Goal: Task Accomplishment & Management: Use online tool/utility

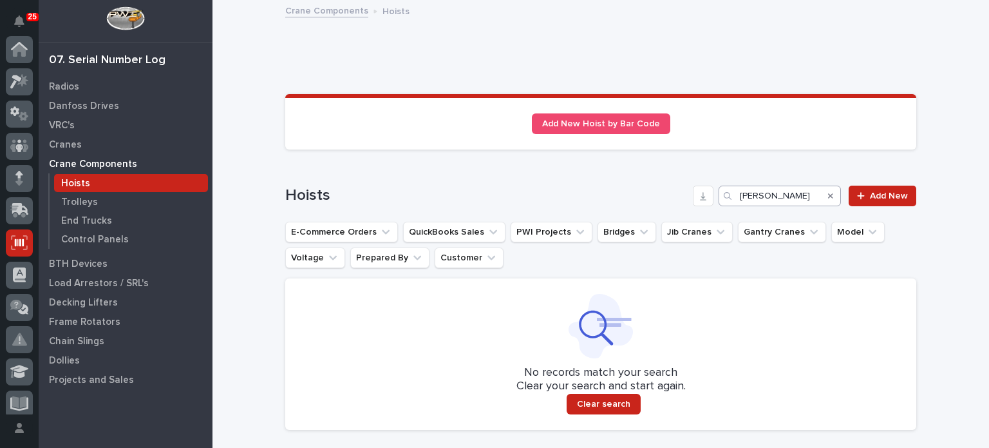
scroll to position [193, 0]
click at [828, 196] on icon "Search" at bounding box center [830, 195] width 5 height 5
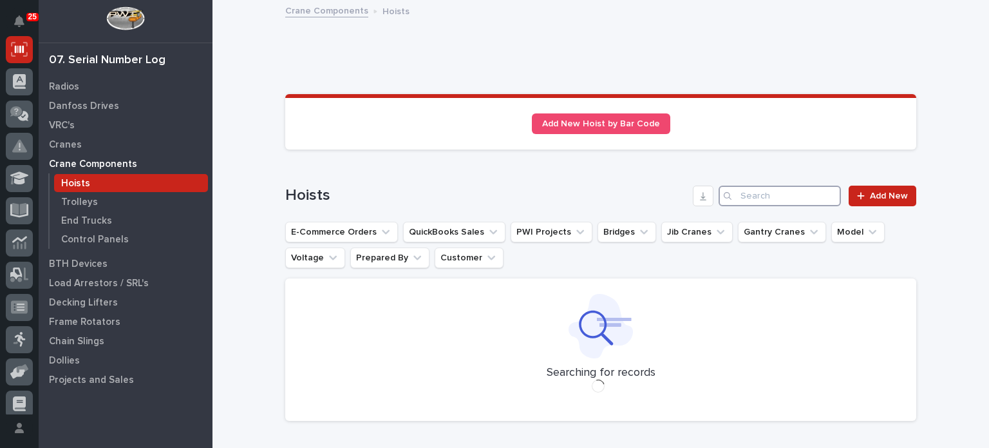
click at [799, 186] on input "Search" at bounding box center [780, 196] width 122 height 21
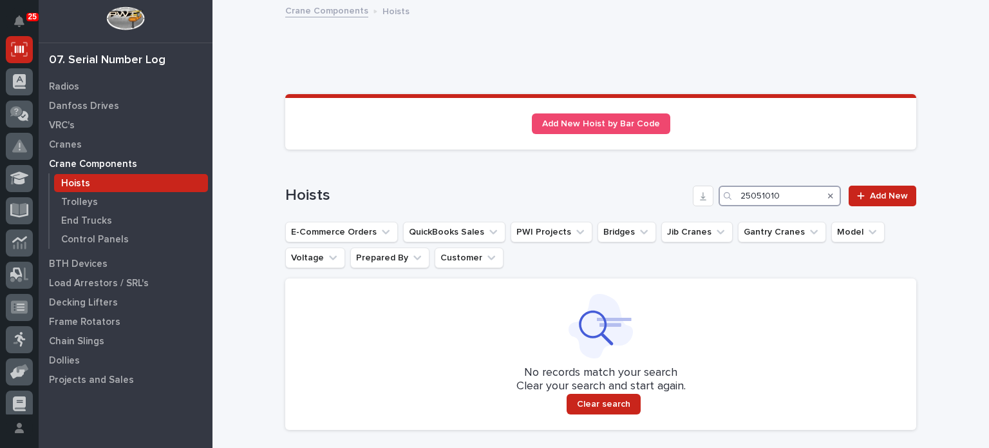
drag, startPoint x: 796, startPoint y: 193, endPoint x: 607, endPoint y: 142, distance: 196.1
click at [607, 142] on div "Loading... Saving… Add New Trolley by Bar Code Loading... Saving… Add New Hoist…" at bounding box center [600, 267] width 631 height 346
type input "25051010"
click at [849, 197] on link "Add New" at bounding box center [883, 196] width 68 height 21
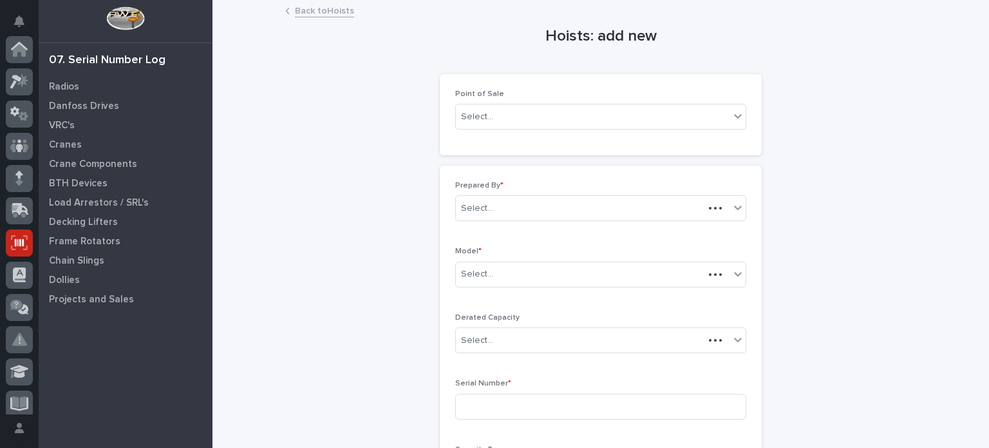
scroll to position [193, 0]
click at [580, 111] on div "Select..." at bounding box center [593, 116] width 274 height 21
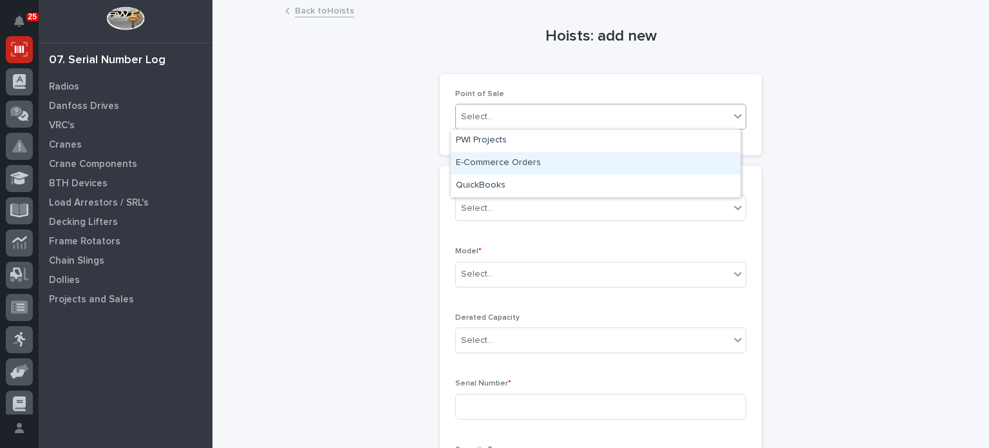
click at [536, 172] on div "E-Commerce Orders" at bounding box center [596, 163] width 290 height 23
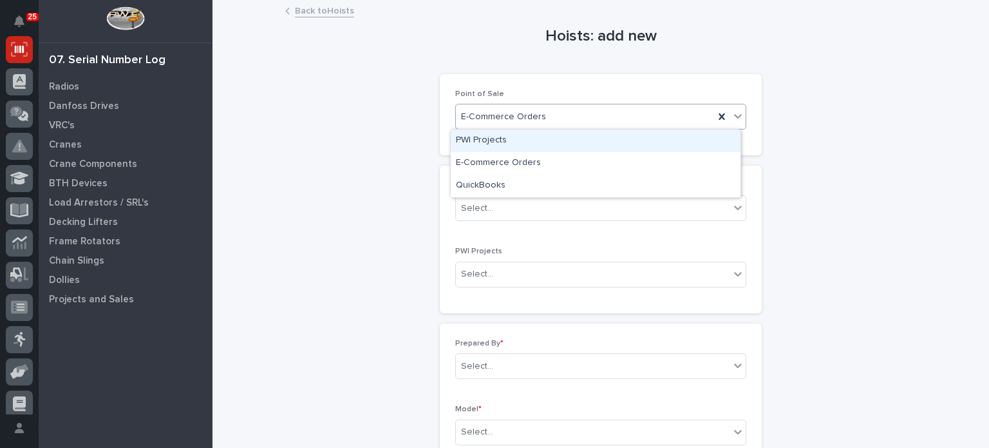
click at [533, 122] on span "E-Commerce Orders" at bounding box center [503, 117] width 85 height 14
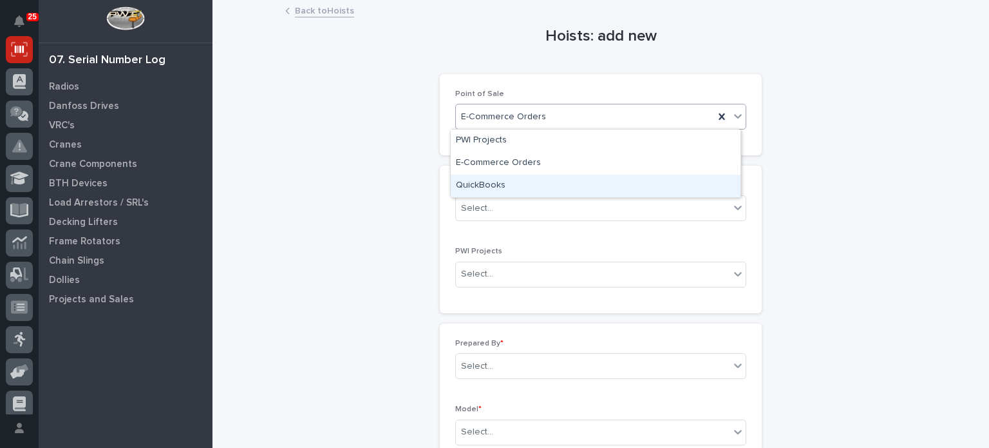
click at [521, 187] on div "QuickBooks" at bounding box center [596, 186] width 290 height 23
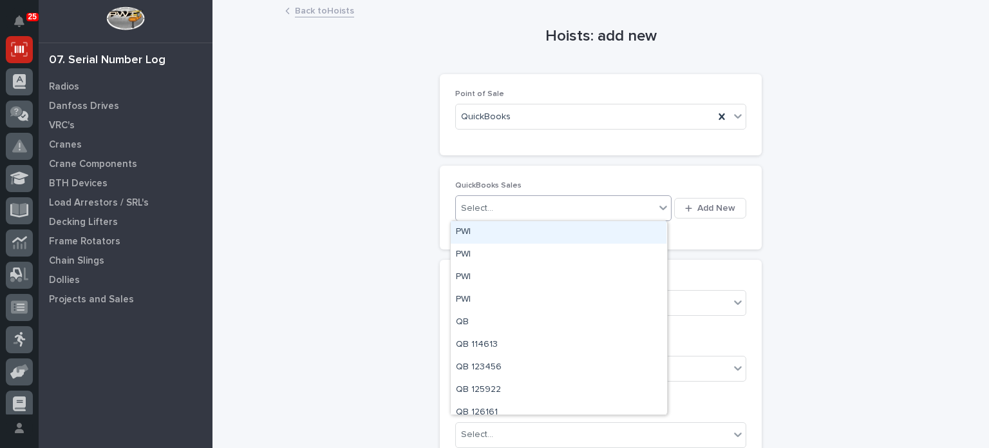
click at [533, 217] on div "Select..." at bounding box center [555, 208] width 199 height 21
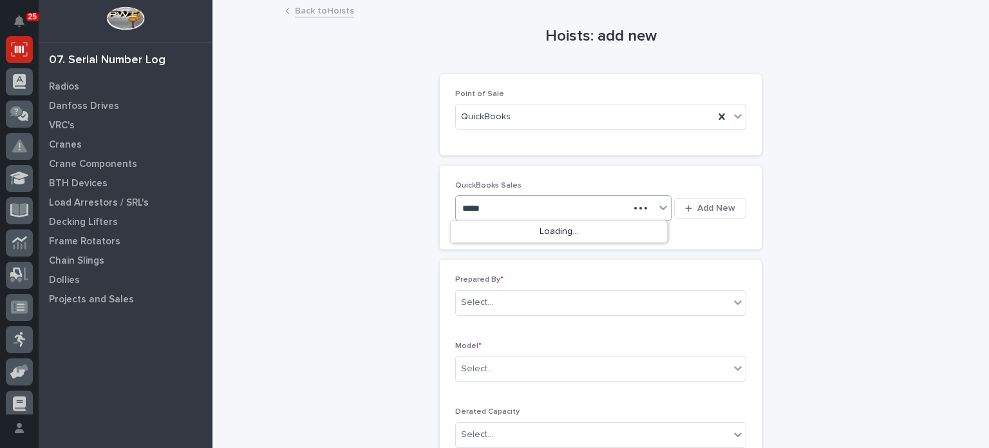
type input "******"
drag, startPoint x: 526, startPoint y: 206, endPoint x: 506, endPoint y: 206, distance: 19.3
click at [506, 206] on div "Select..." at bounding box center [555, 208] width 199 height 21
click at [683, 213] on button "Add New" at bounding box center [710, 208] width 72 height 21
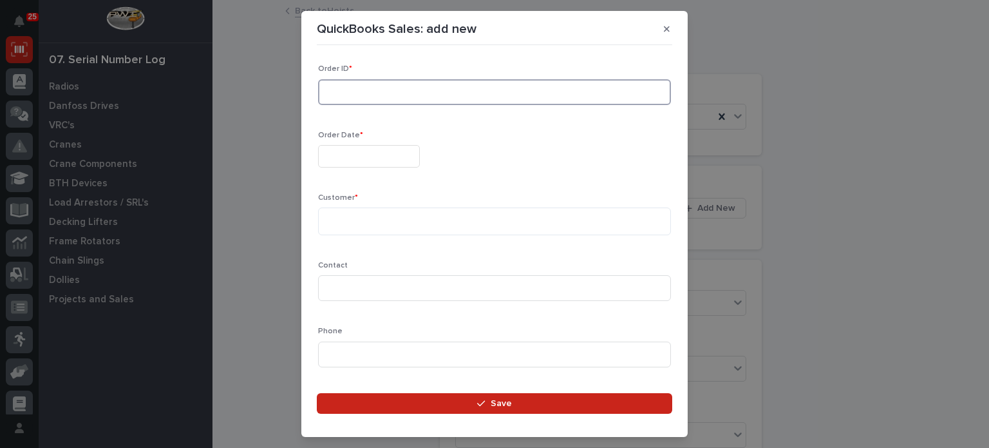
click at [508, 101] on input at bounding box center [494, 92] width 353 height 26
type input "136896"
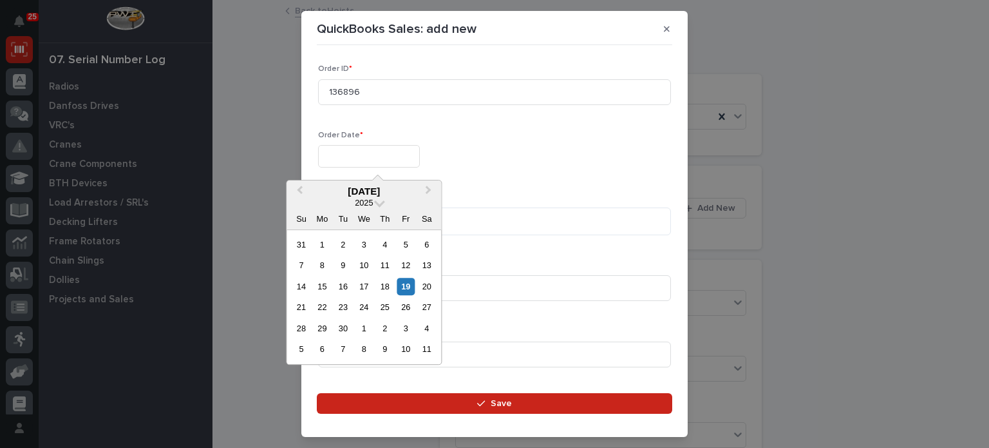
click at [420, 149] on input "text" at bounding box center [369, 156] width 102 height 23
click at [384, 288] on div "18" at bounding box center [384, 286] width 17 height 17
type input "**********"
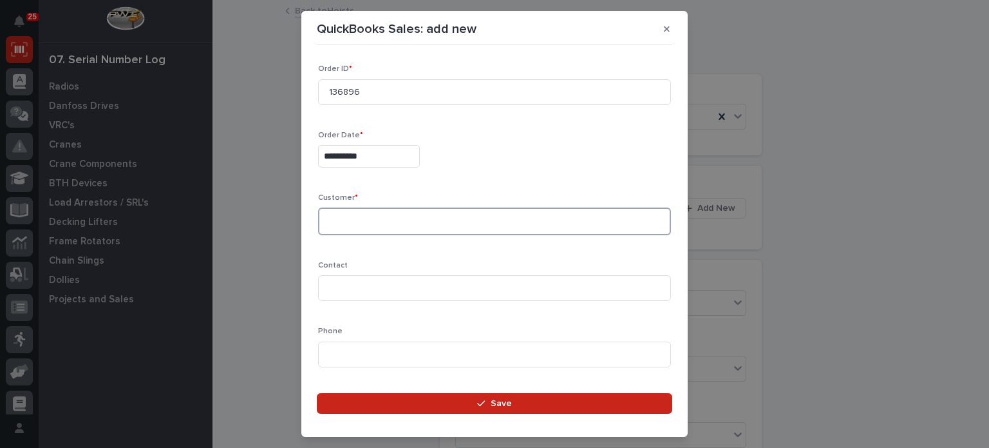
click at [394, 224] on textarea at bounding box center [494, 221] width 353 height 28
type textarea "**********"
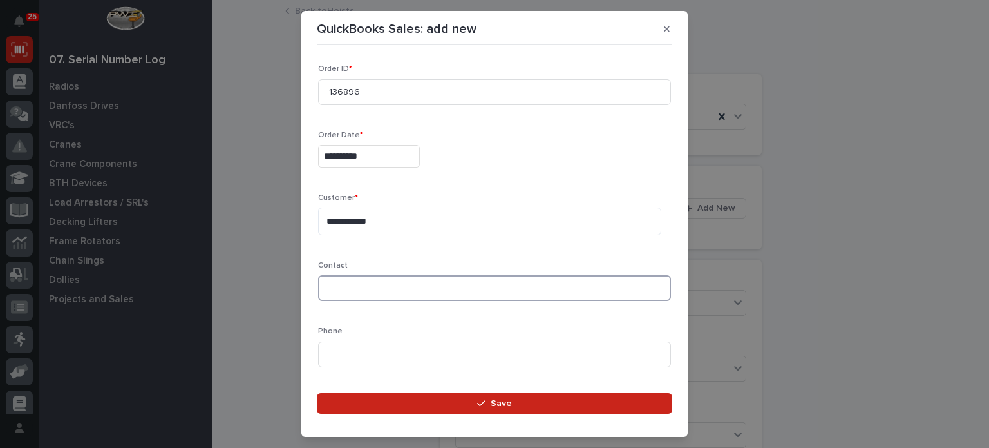
click at [373, 288] on input at bounding box center [494, 288] width 353 height 26
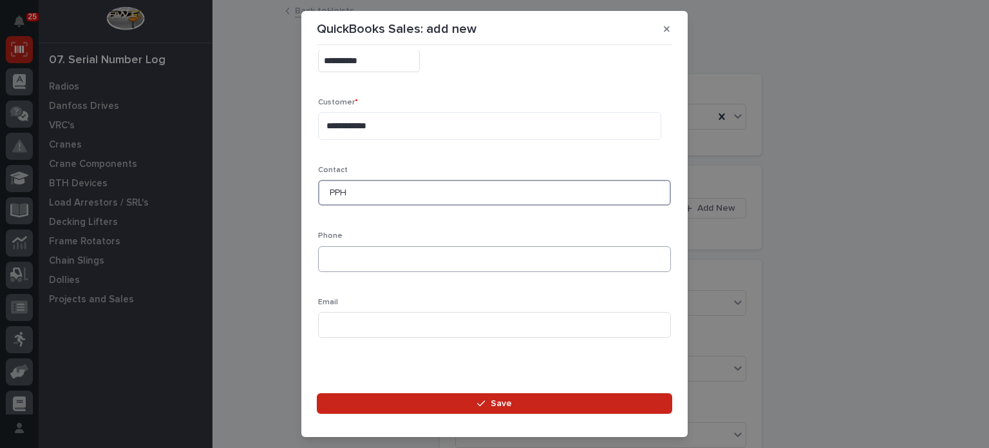
scroll to position [0, 0]
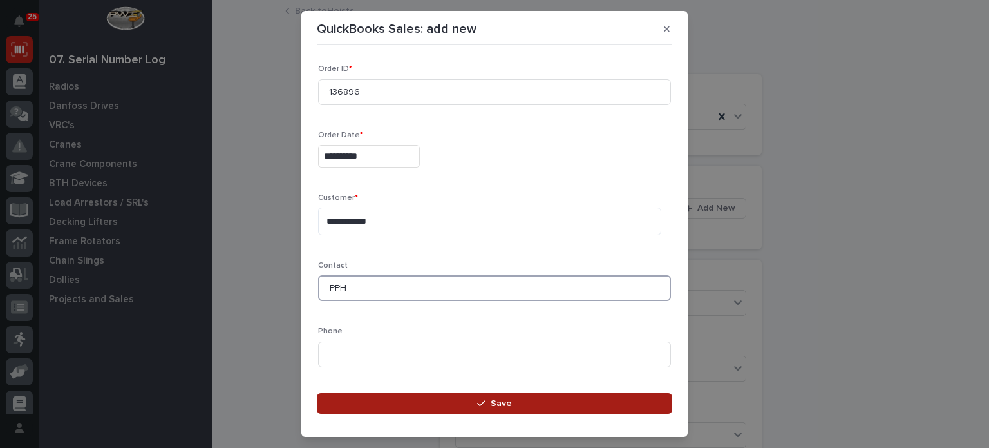
type input "PPH"
click at [393, 401] on button "Save" at bounding box center [495, 403] width 356 height 21
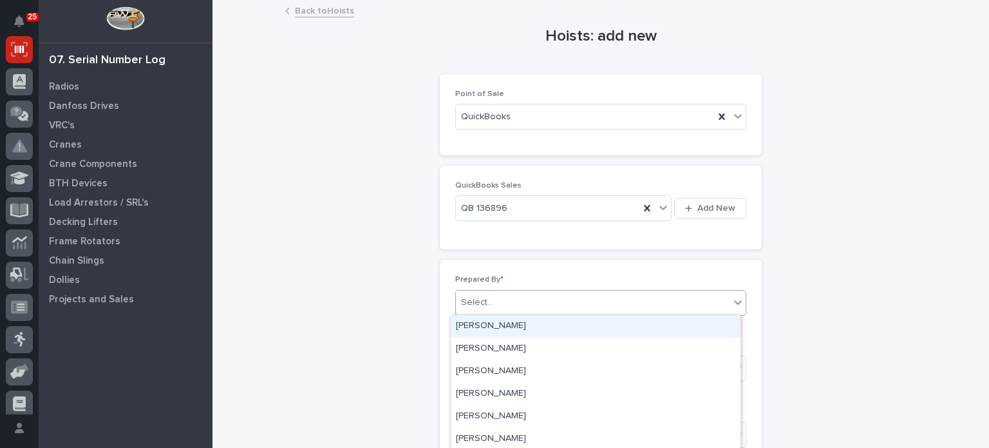
click at [526, 296] on div "Select..." at bounding box center [593, 302] width 274 height 21
type input "**********"
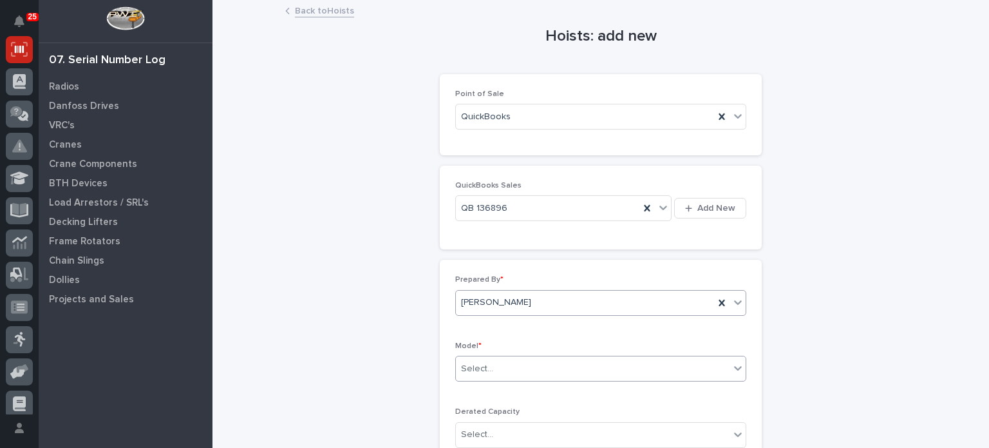
click at [522, 368] on div "Select..." at bounding box center [593, 368] width 274 height 21
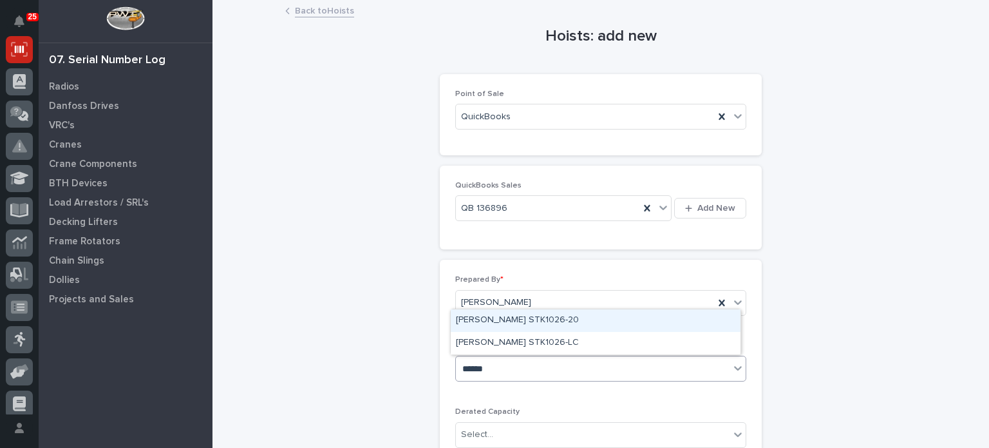
type input "*******"
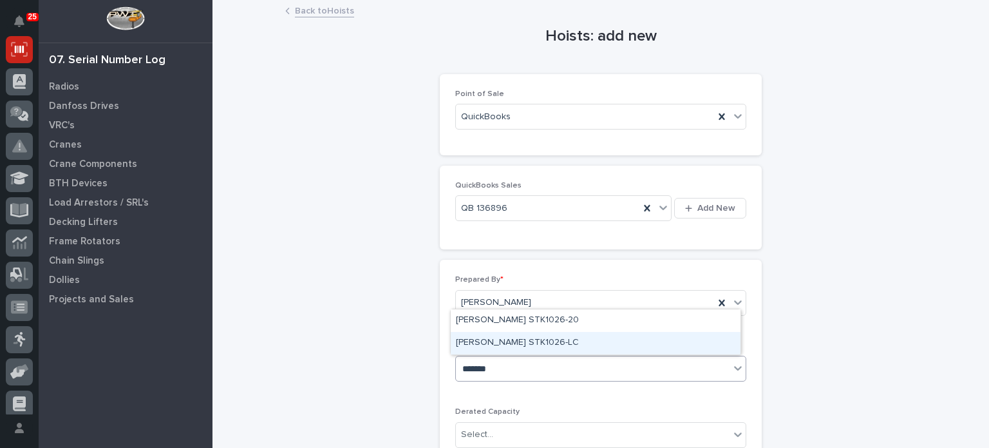
click at [532, 344] on div "[PERSON_NAME] STK1026-LC" at bounding box center [596, 343] width 290 height 23
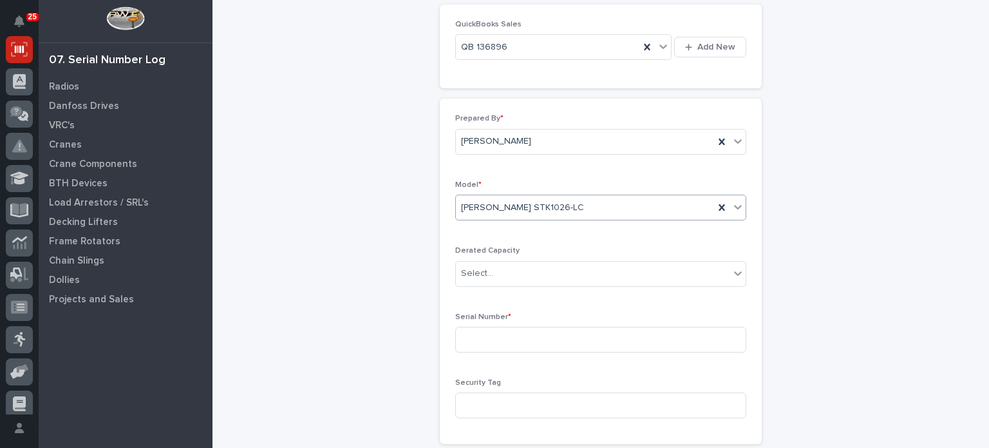
scroll to position [169, 0]
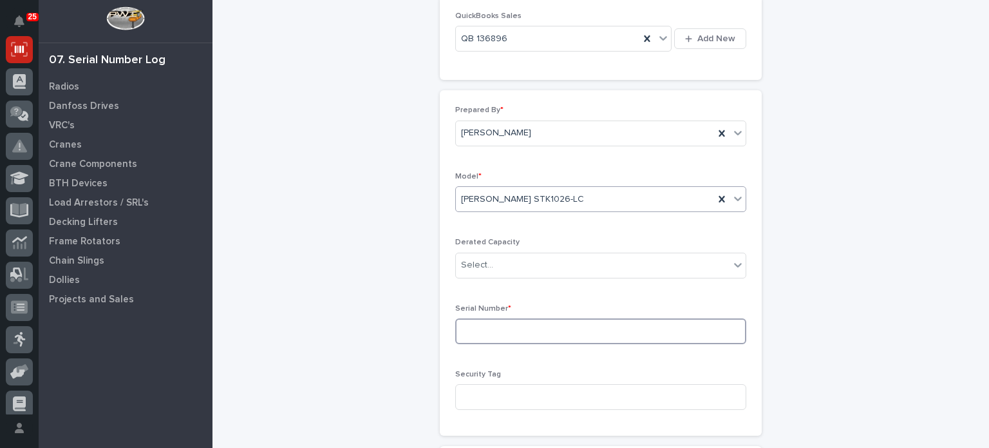
click at [557, 332] on input at bounding box center [600, 331] width 291 height 26
paste input "25051010"
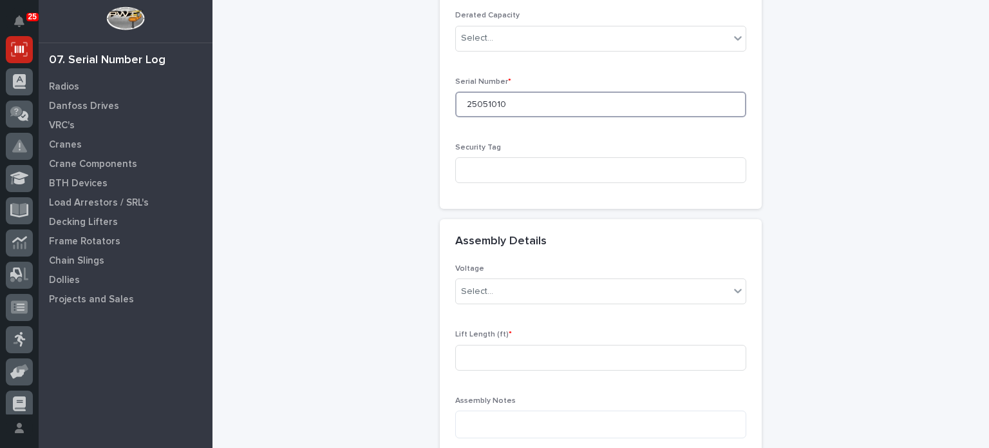
scroll to position [397, 0]
type input "25051010"
click at [558, 288] on div "Select..." at bounding box center [593, 290] width 274 height 21
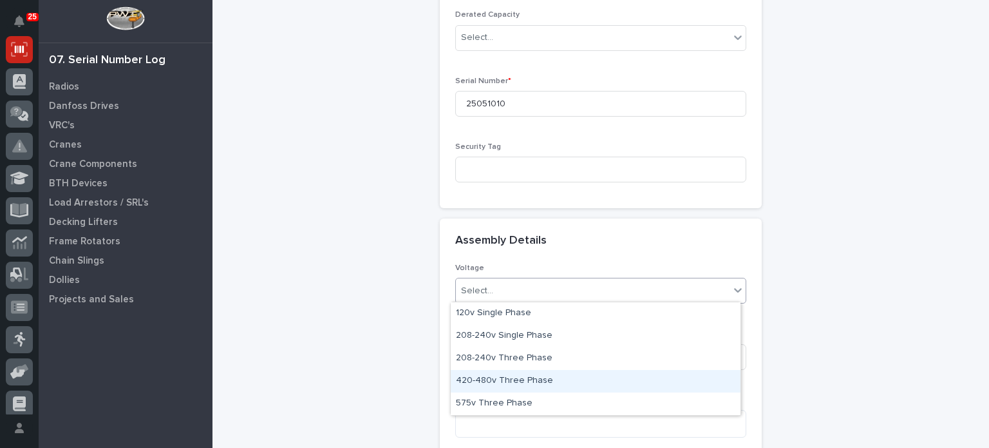
click at [521, 376] on div "420-480v Three Phase" at bounding box center [596, 381] width 290 height 23
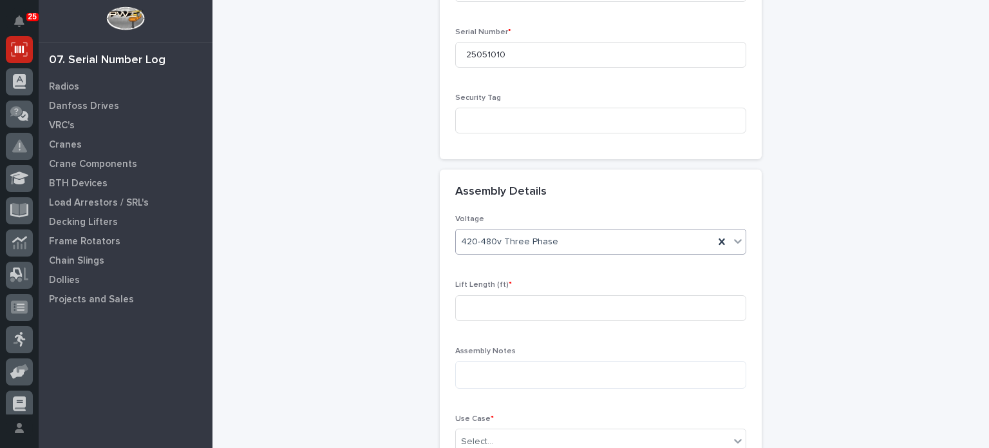
scroll to position [464, 0]
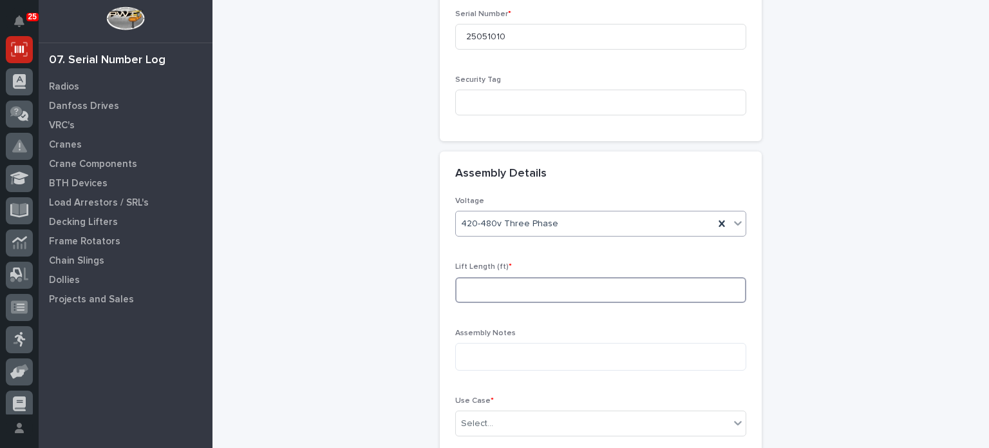
click at [518, 283] on input at bounding box center [600, 290] width 291 height 26
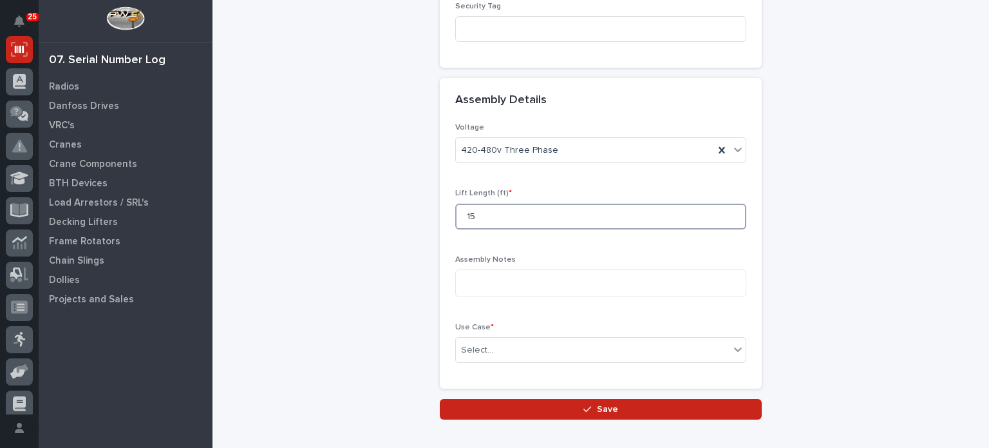
scroll to position [542, 0]
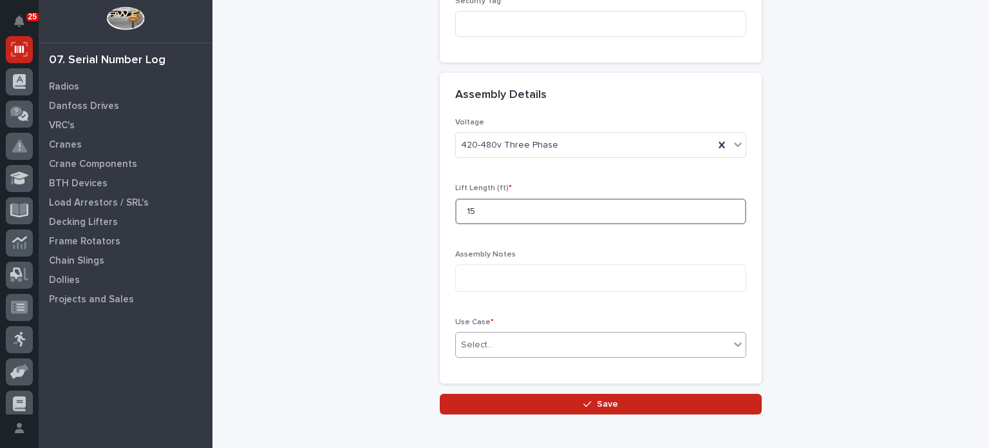
type input "15"
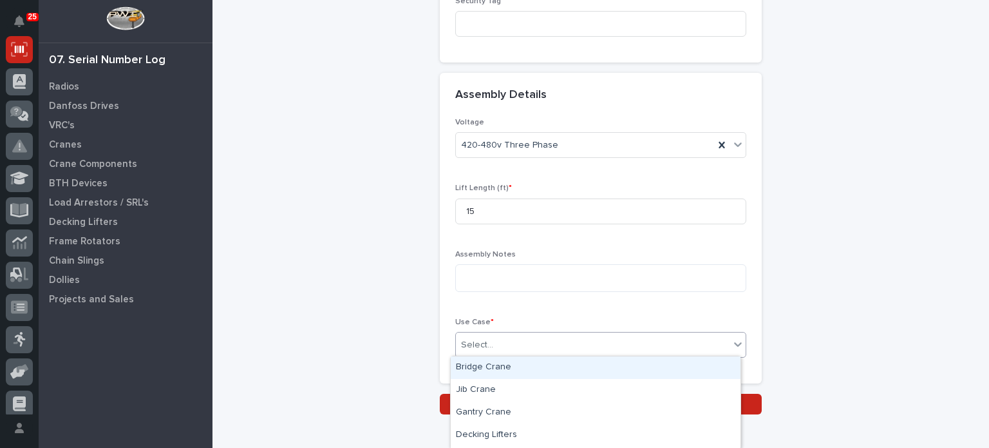
click at [507, 345] on div "Select..." at bounding box center [593, 344] width 274 height 21
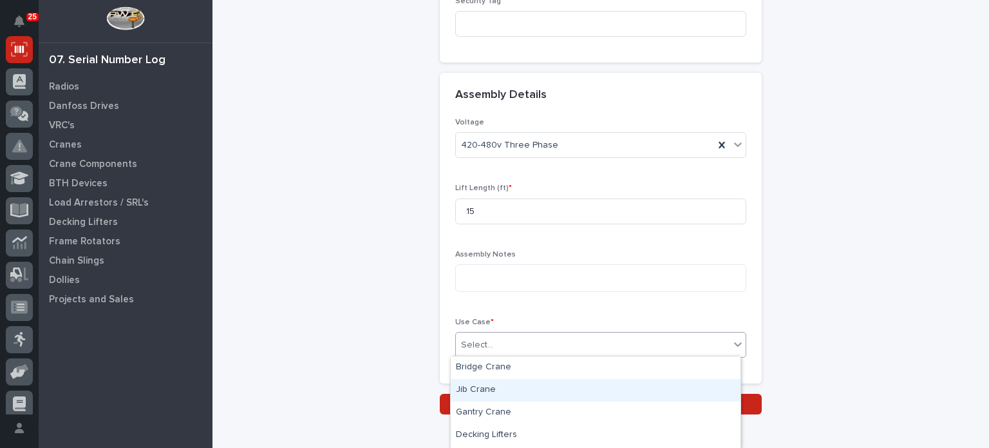
scroll to position [21, 0]
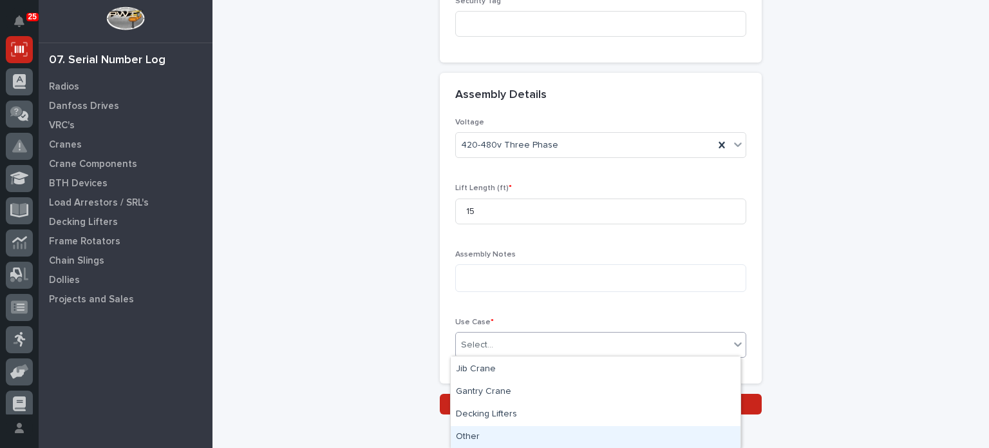
click at [488, 428] on div "Other" at bounding box center [596, 437] width 290 height 23
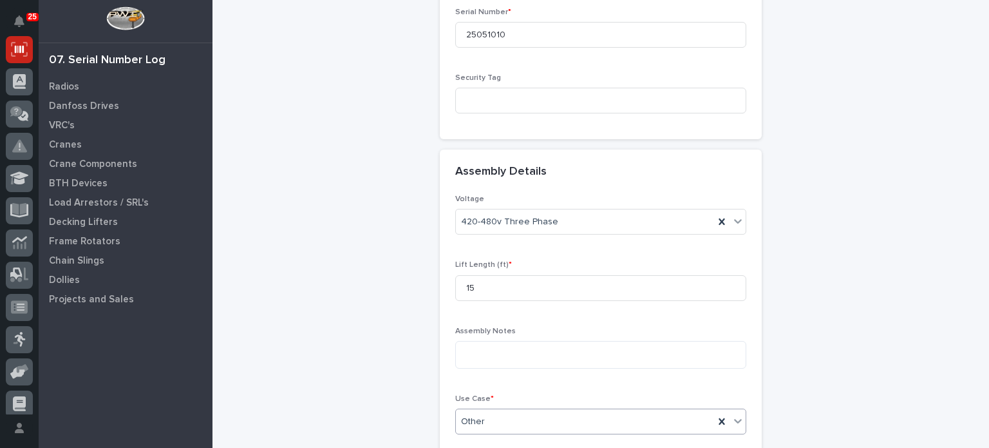
scroll to position [608, 0]
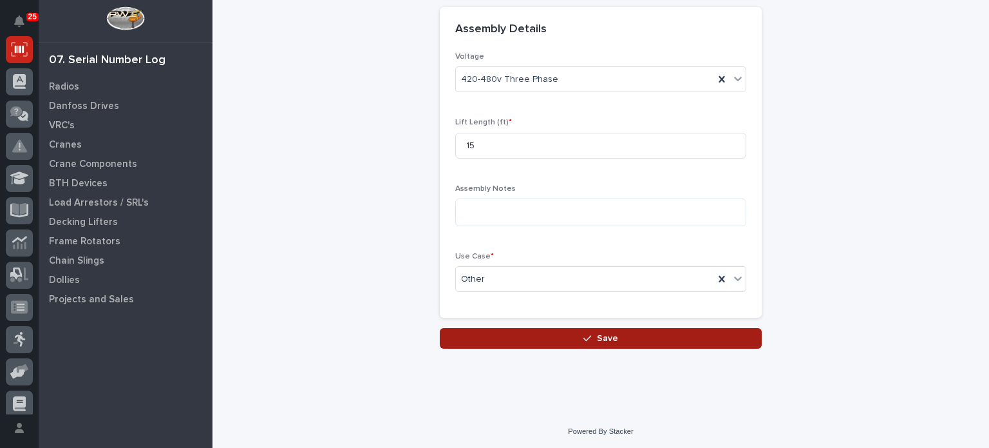
click at [584, 336] on icon "button" at bounding box center [588, 338] width 8 height 9
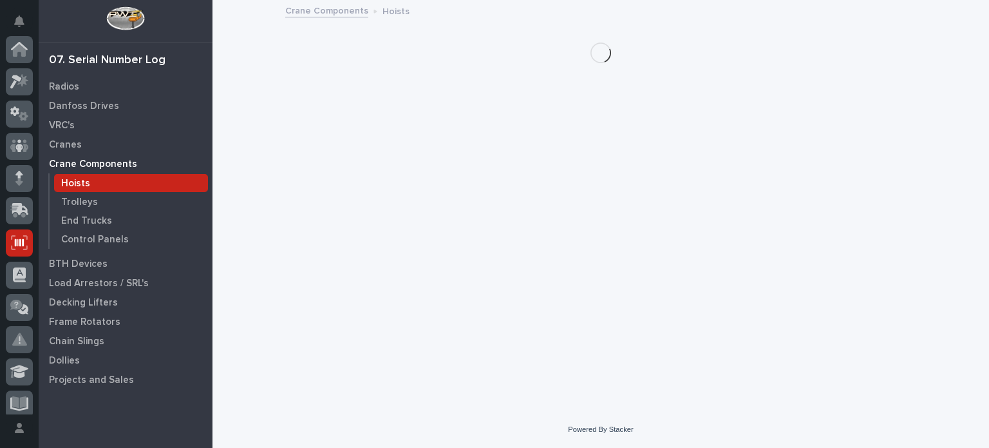
scroll to position [193, 0]
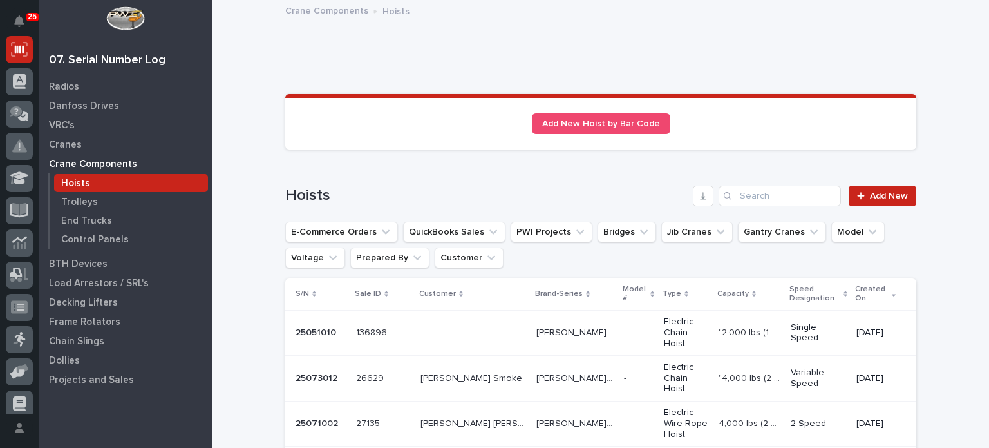
click at [356, 327] on p "136896" at bounding box center [372, 332] width 33 height 14
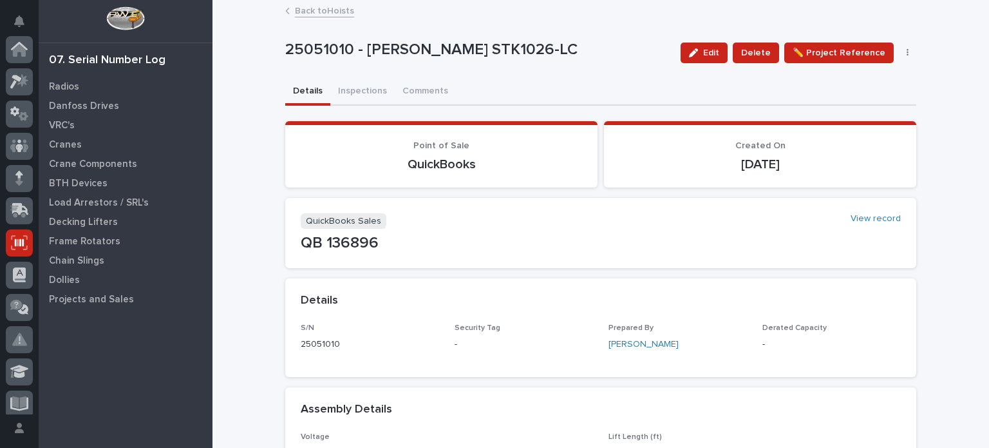
scroll to position [193, 0]
click at [361, 90] on button "Inspections" at bounding box center [362, 92] width 64 height 27
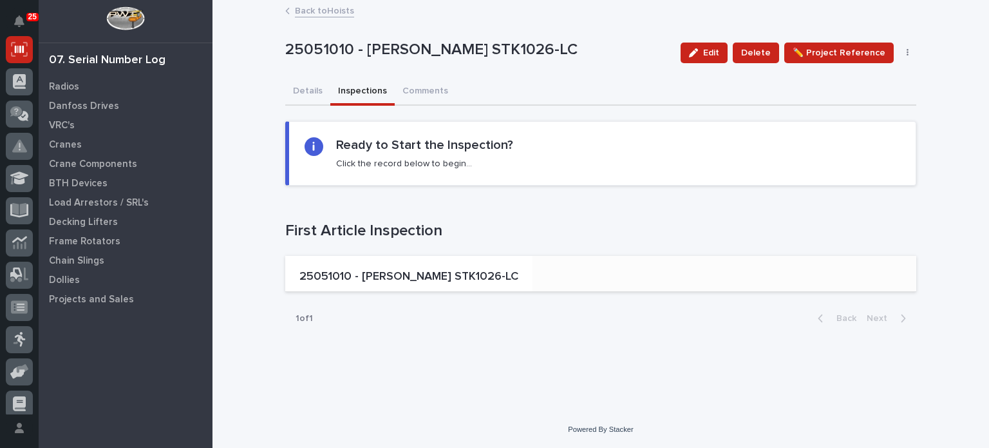
click at [408, 270] on p "25051010 - [PERSON_NAME] STK1026-LC" at bounding box center [409, 277] width 219 height 14
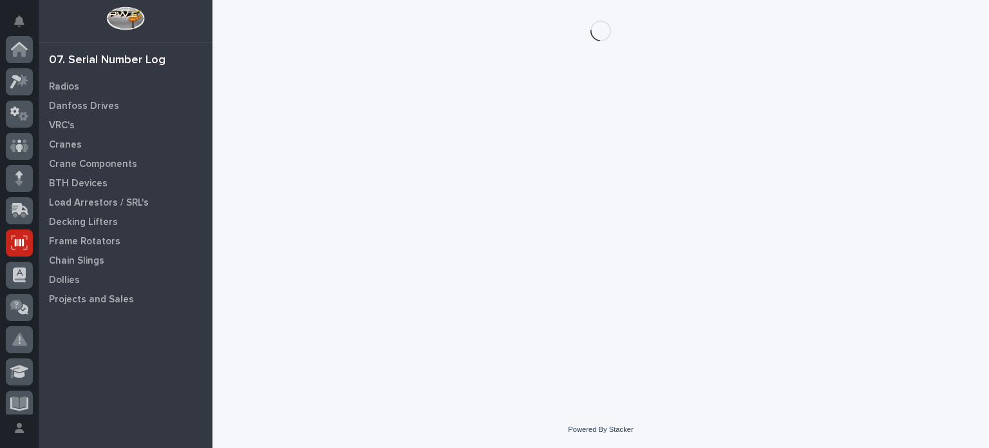
scroll to position [193, 0]
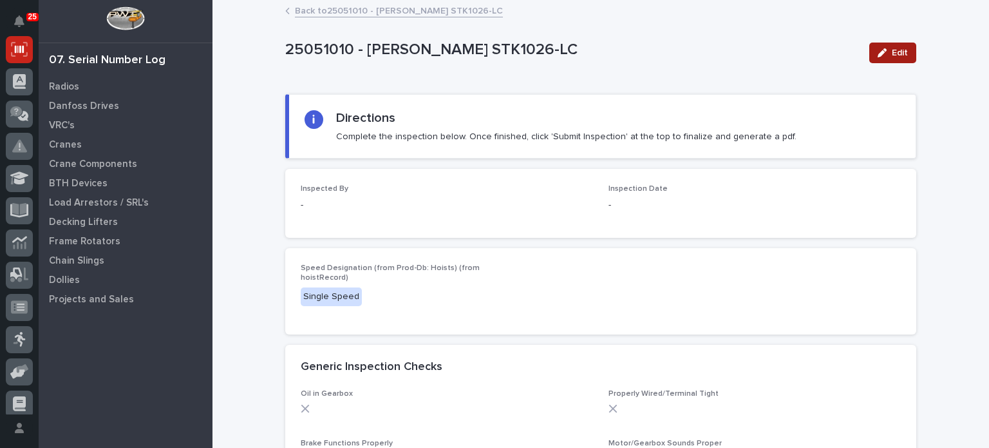
click at [878, 53] on icon "button" at bounding box center [882, 52] width 9 height 9
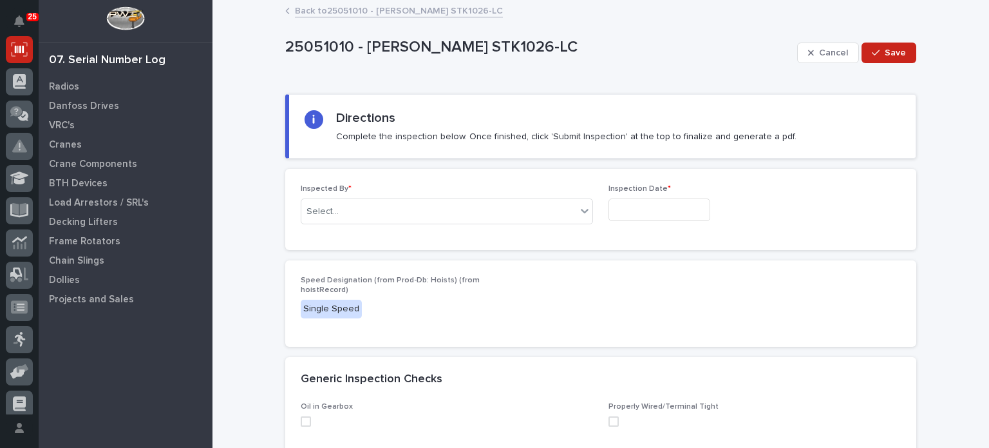
scroll to position [75, 0]
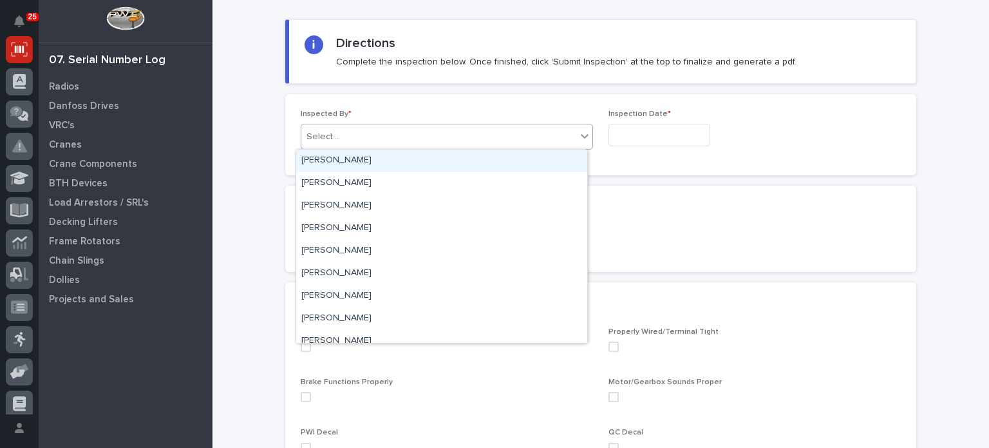
click at [562, 135] on div "Select..." at bounding box center [438, 136] width 275 height 21
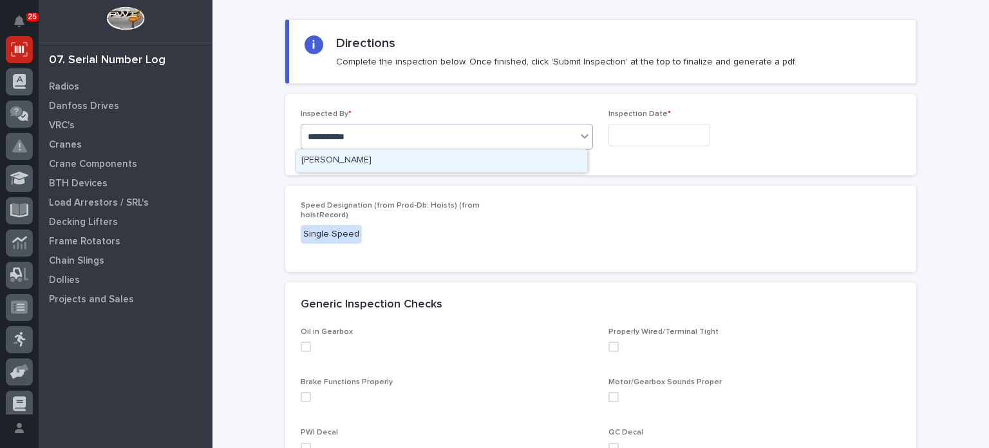
type input "**********"
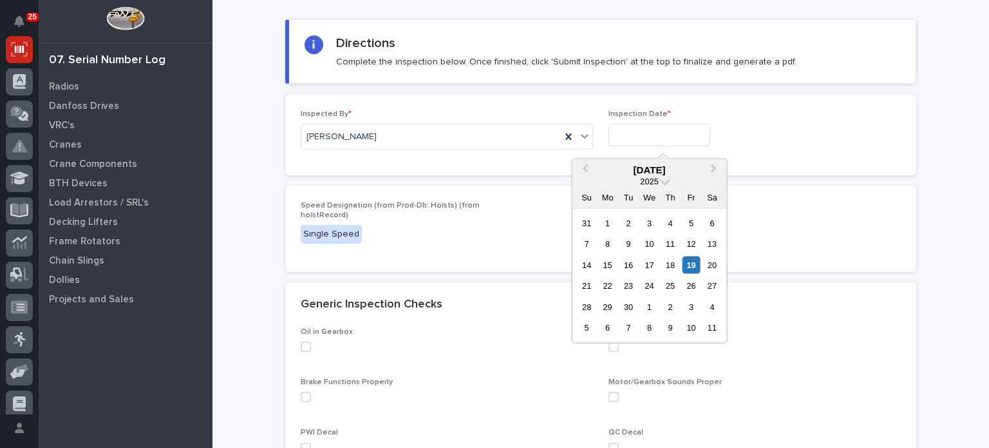
click at [637, 133] on input "text" at bounding box center [660, 135] width 102 height 23
click at [689, 265] on div "19" at bounding box center [691, 264] width 17 height 17
type input "**********"
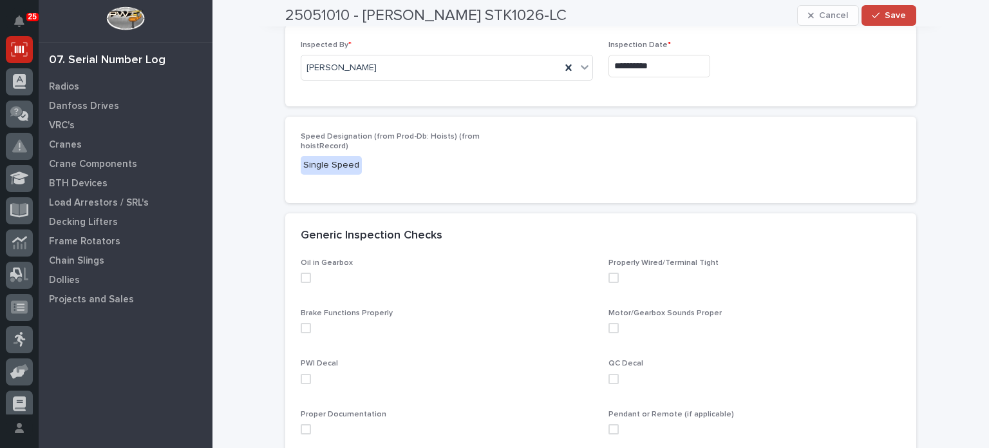
scroll to position [147, 0]
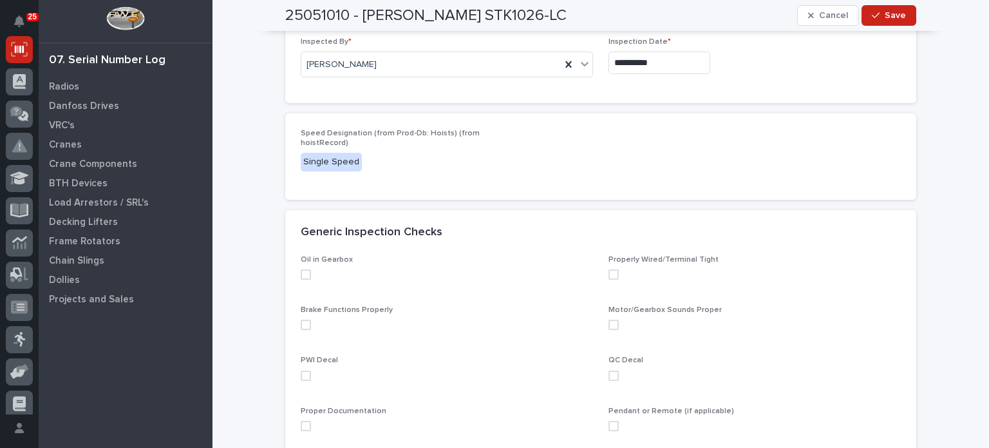
click at [301, 279] on div "Oil in Gearbox" at bounding box center [447, 272] width 292 height 35
click at [301, 273] on span at bounding box center [306, 274] width 10 height 10
click at [301, 321] on span at bounding box center [306, 325] width 10 height 10
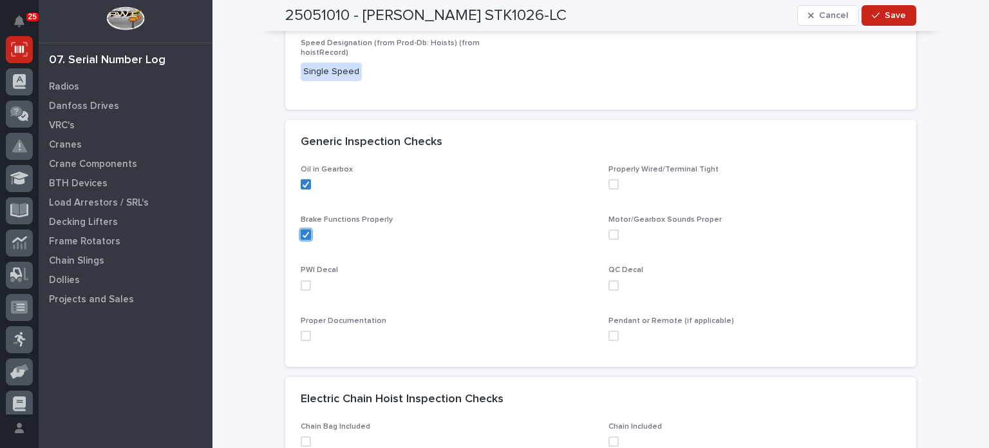
scroll to position [244, 0]
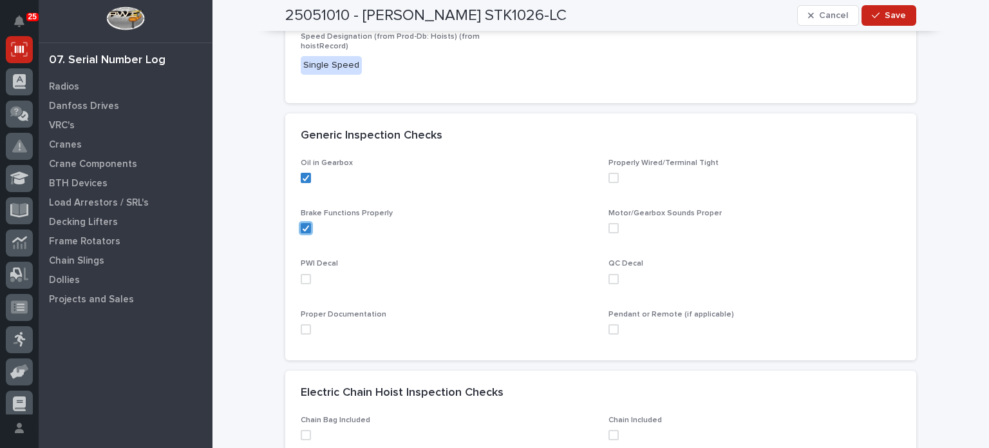
click at [304, 274] on span at bounding box center [306, 279] width 10 height 10
click at [301, 329] on span at bounding box center [306, 329] width 10 height 10
click at [609, 278] on span at bounding box center [614, 279] width 10 height 10
click at [610, 329] on span at bounding box center [614, 329] width 10 height 10
click at [609, 233] on div "Motor/Gearbox Sounds Proper" at bounding box center [755, 226] width 292 height 35
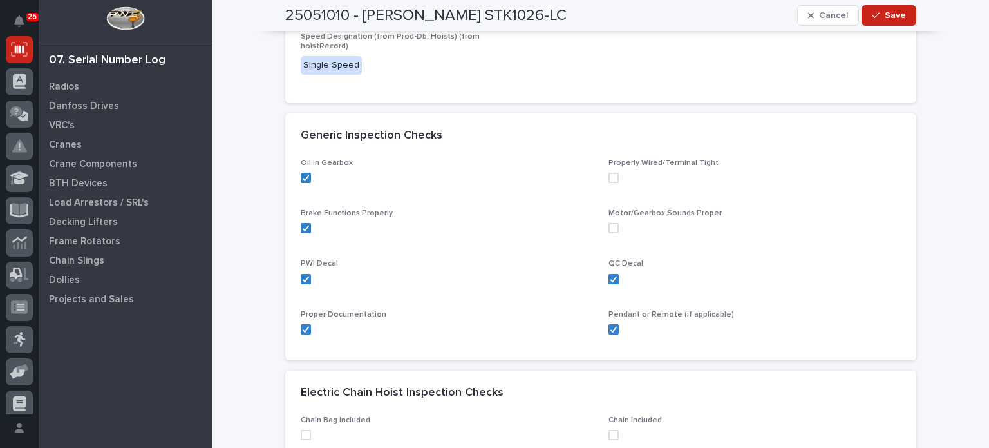
click at [609, 226] on span at bounding box center [614, 228] width 10 height 10
click at [609, 170] on div "Properly Wired/Terminal Tight" at bounding box center [755, 175] width 292 height 35
click at [609, 176] on span at bounding box center [614, 178] width 10 height 10
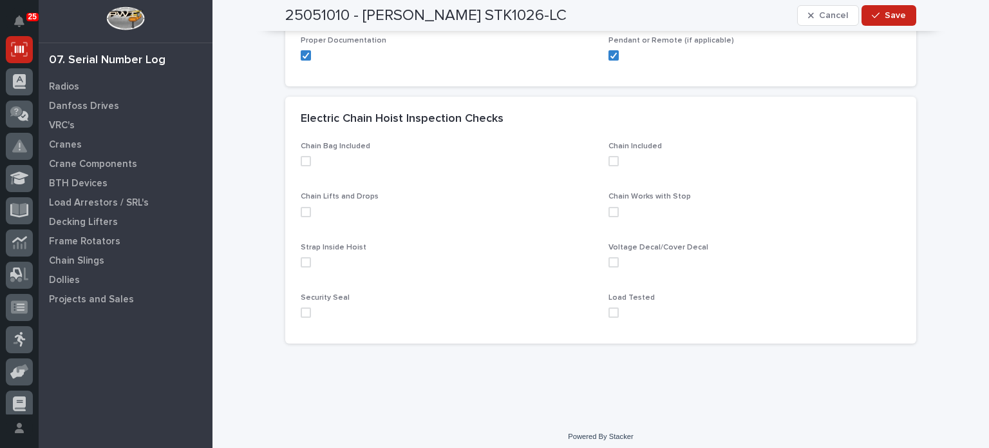
scroll to position [522, 0]
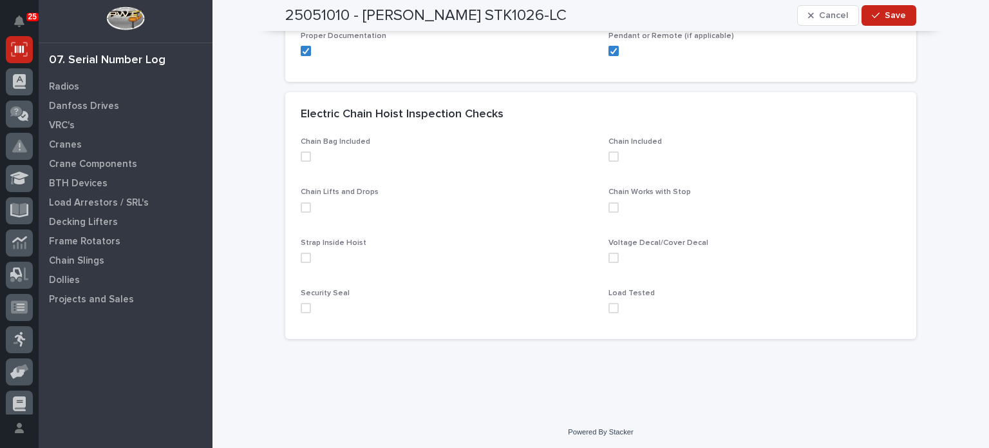
click at [301, 154] on span at bounding box center [306, 156] width 10 height 10
click at [301, 207] on span at bounding box center [306, 207] width 10 height 10
click at [295, 256] on div "Chain Bag Included Chain Included Chain Lifts and Drops Chain Works with Stop S…" at bounding box center [600, 238] width 631 height 202
click at [301, 259] on span at bounding box center [306, 258] width 10 height 10
click at [303, 305] on span at bounding box center [306, 308] width 10 height 10
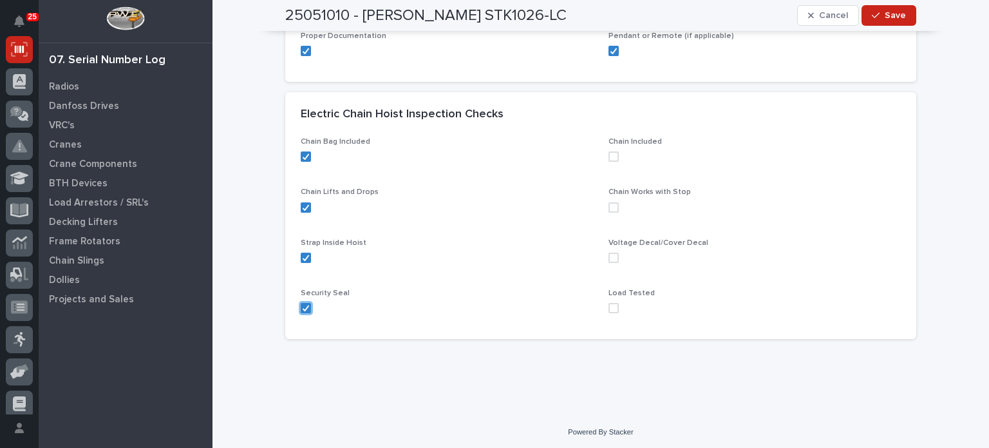
click at [609, 159] on span at bounding box center [614, 156] width 10 height 10
click at [609, 206] on span at bounding box center [614, 207] width 10 height 10
click at [610, 259] on span at bounding box center [614, 258] width 10 height 10
click at [609, 305] on span at bounding box center [614, 308] width 10 height 10
click at [897, 15] on span "Save" at bounding box center [895, 16] width 21 height 12
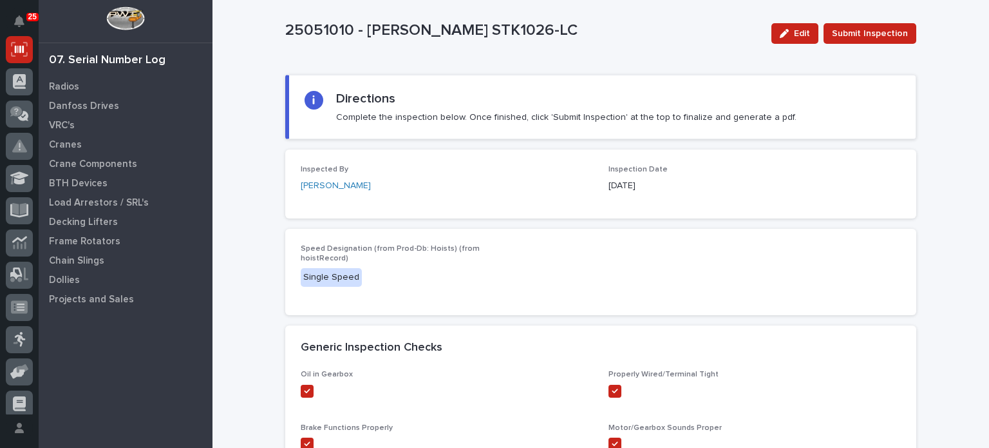
scroll to position [0, 0]
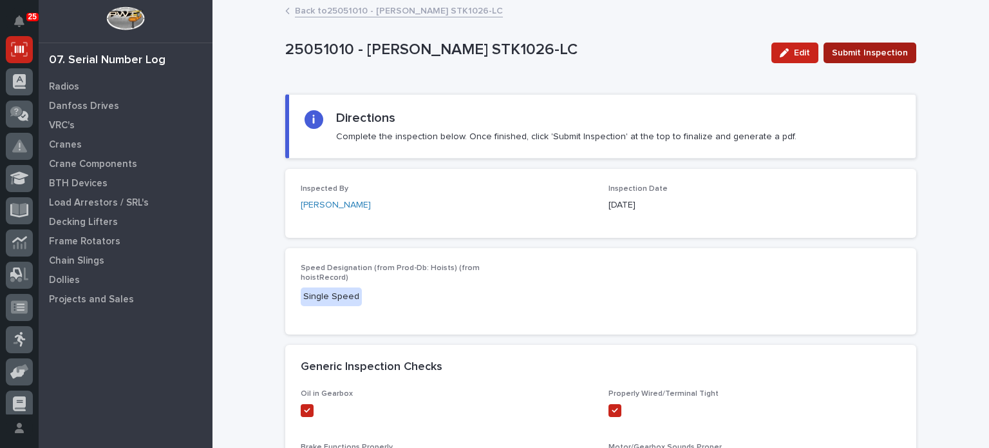
click at [875, 55] on span "Submit Inspection" at bounding box center [870, 52] width 76 height 15
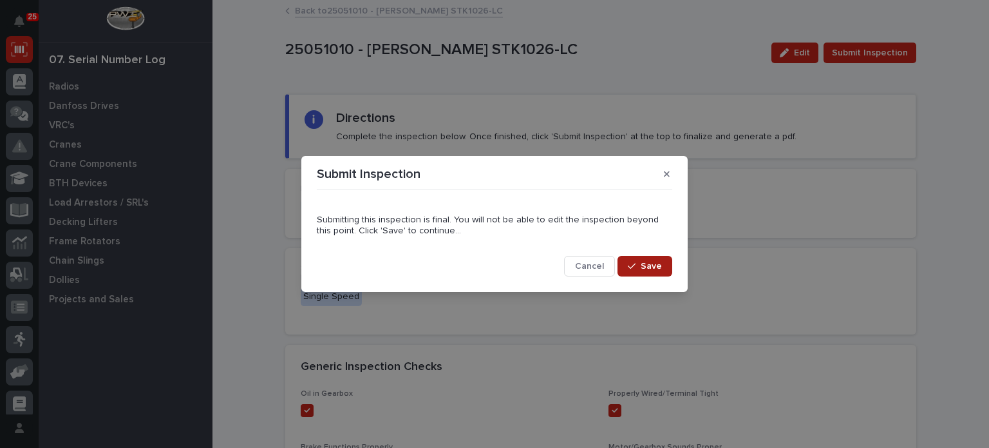
click at [653, 262] on span "Save" at bounding box center [651, 266] width 21 height 12
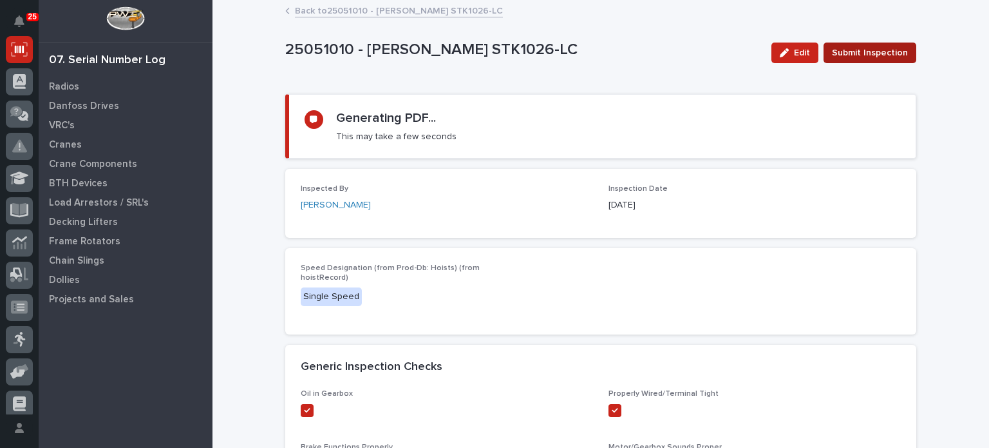
click at [862, 56] on span "Submit Inspection" at bounding box center [870, 52] width 76 height 15
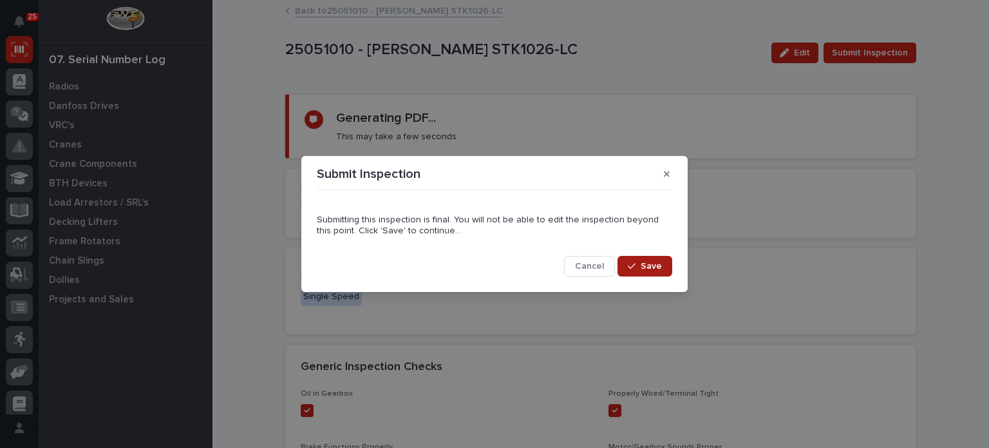
click at [653, 258] on button "Save" at bounding box center [645, 266] width 55 height 21
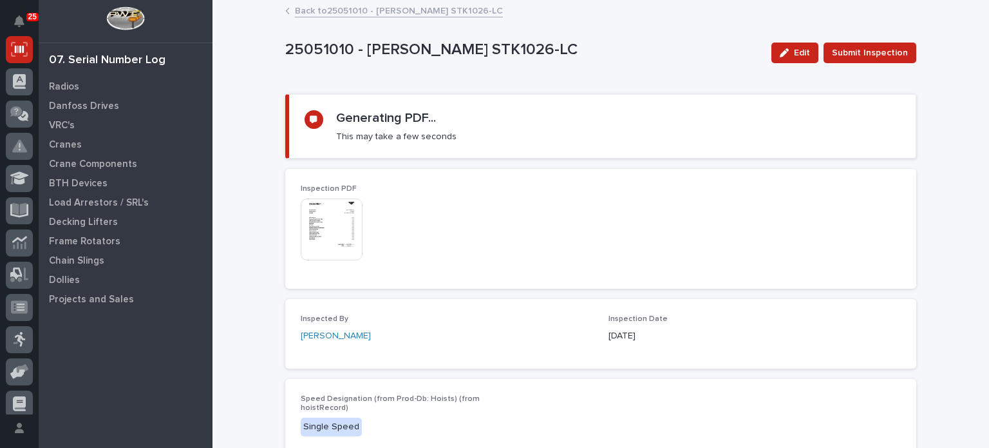
click at [338, 216] on img at bounding box center [332, 229] width 62 height 62
